Goal: Information Seeking & Learning: Learn about a topic

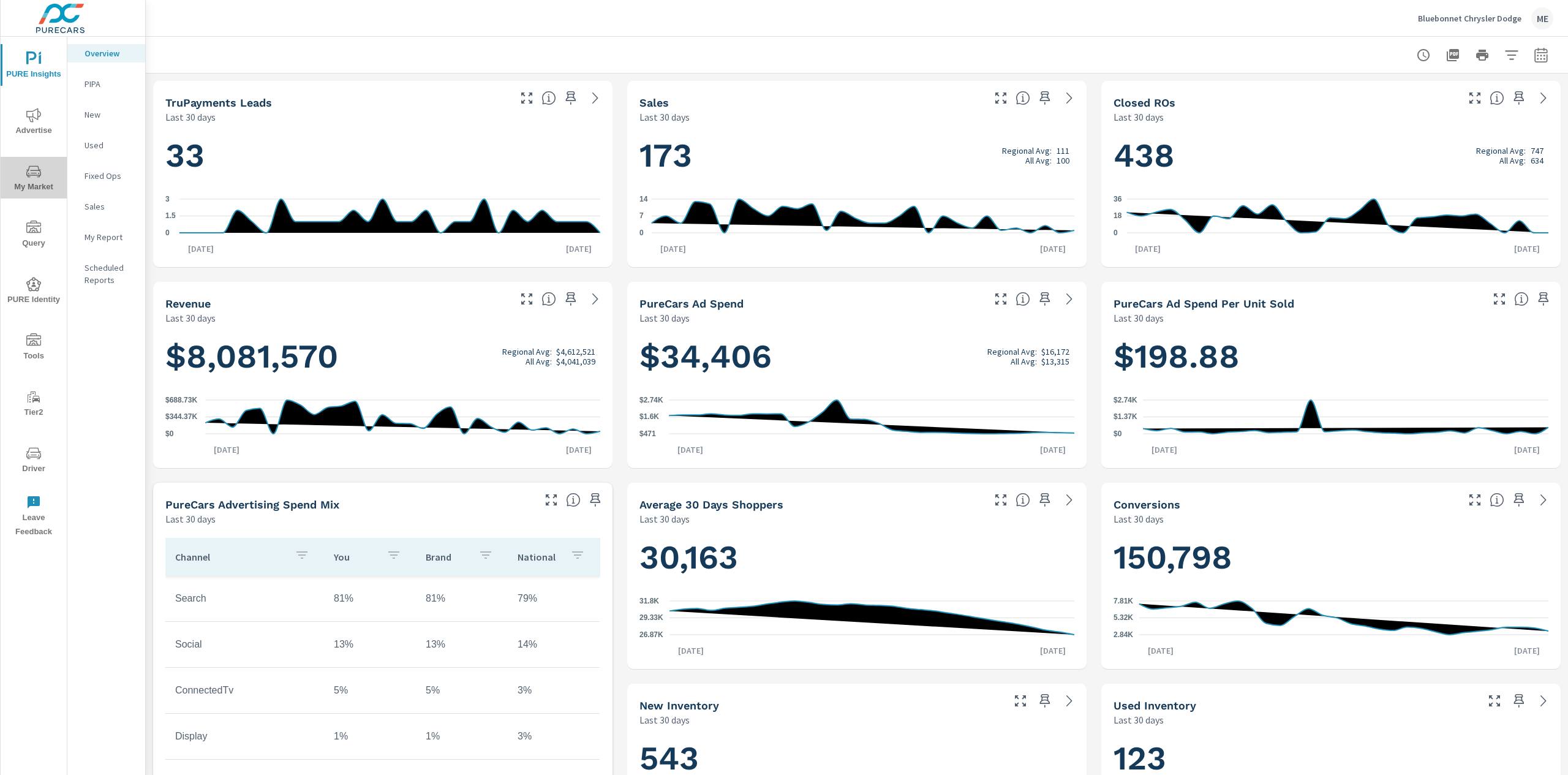
click at [43, 185] on span "My Market" at bounding box center [34, 179] width 59 height 30
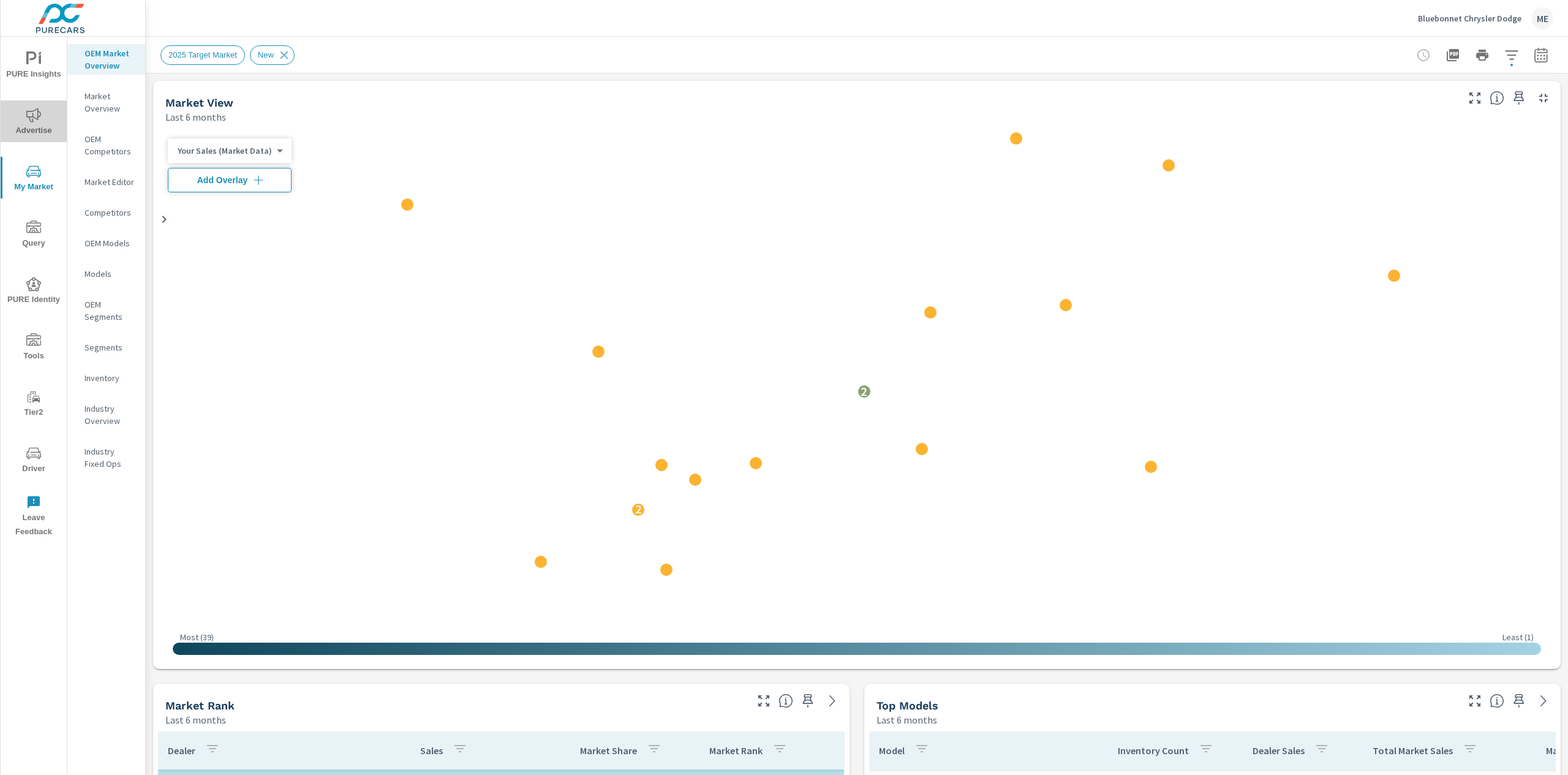
click at [39, 119] on icon "nav menu" at bounding box center [34, 115] width 15 height 15
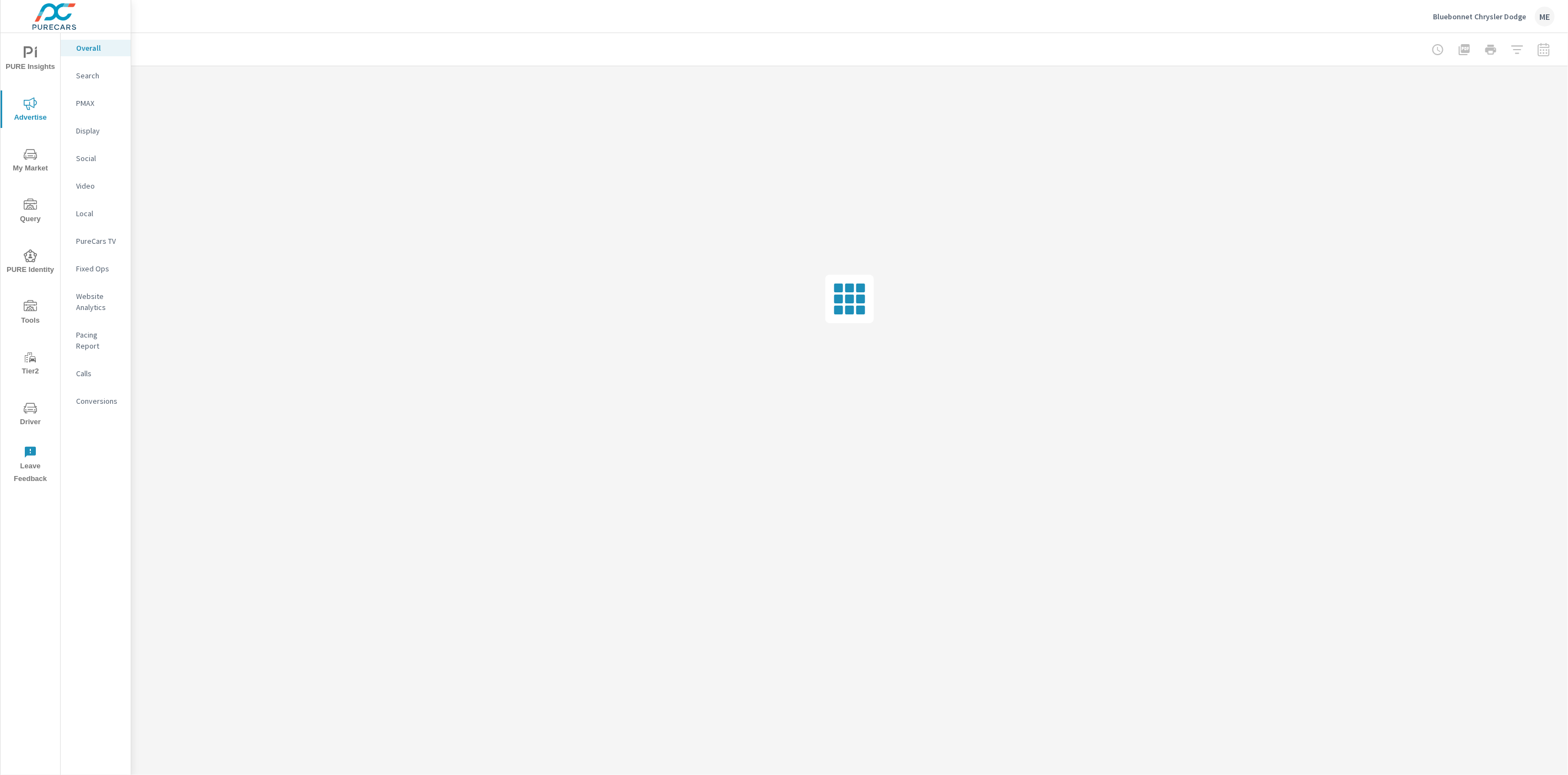
click at [312, 25] on div "Bluebonnet Chrysler Dodge ME" at bounding box center [850, 16] width 1411 height 33
click at [837, 24] on div "Bluebonnet Chrysler Dodge ME" at bounding box center [850, 16] width 1411 height 33
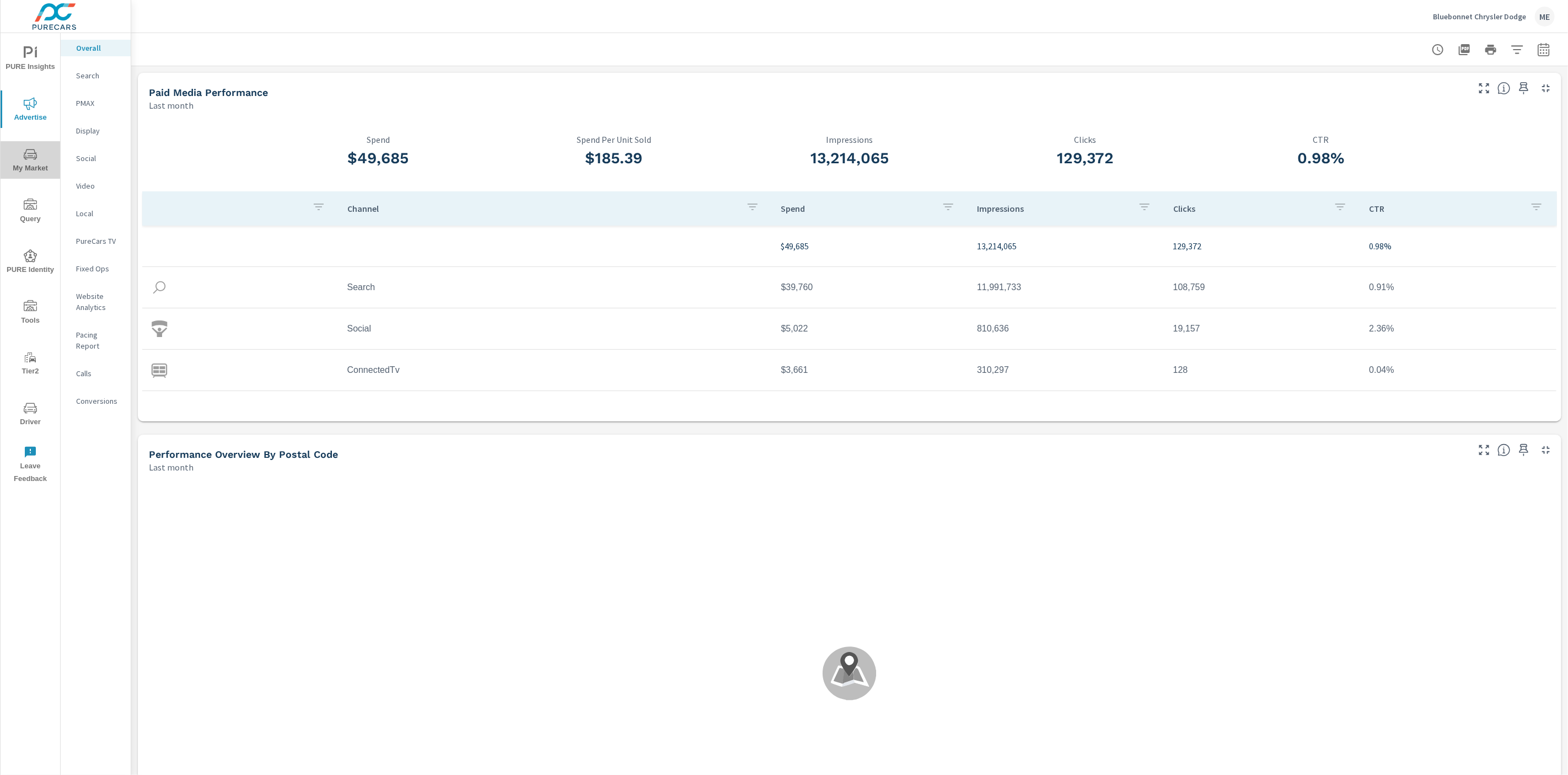
click at [16, 151] on span "My Market" at bounding box center [30, 161] width 53 height 27
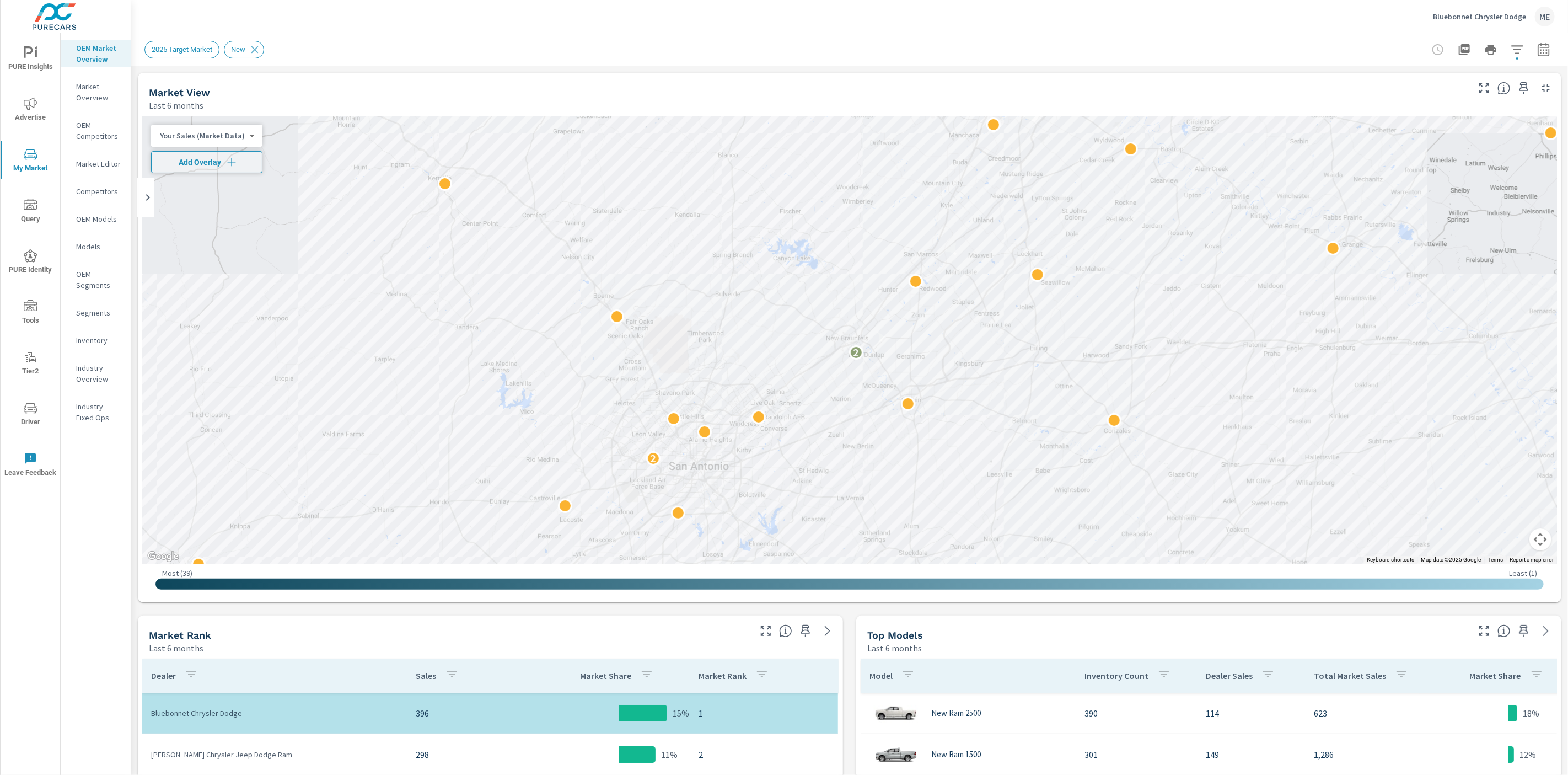
click at [863, 41] on div "2025 Target Market New" at bounding box center [773, 49] width 1256 height 18
